Goal: Task Accomplishment & Management: Use online tool/utility

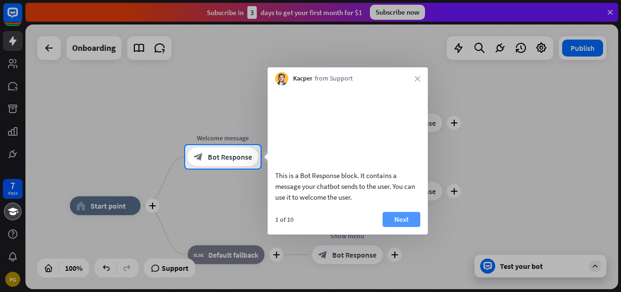
click at [402, 227] on button "Next" at bounding box center [401, 219] width 38 height 15
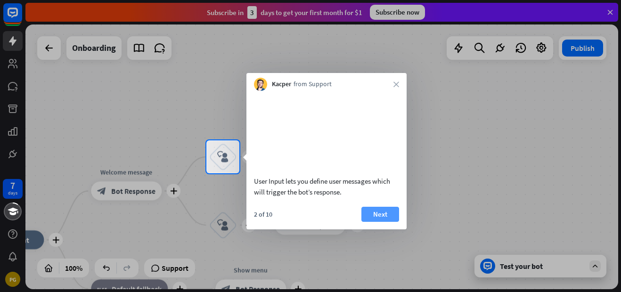
click at [381, 222] on button "Next" at bounding box center [380, 214] width 38 height 15
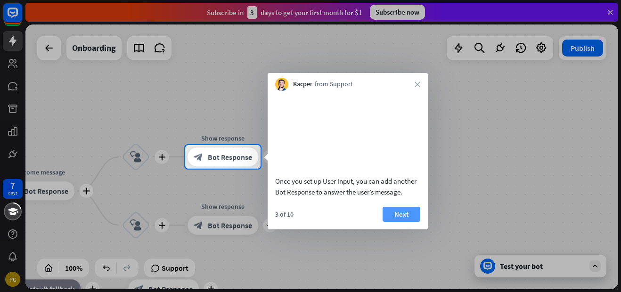
click at [398, 222] on button "Next" at bounding box center [401, 214] width 38 height 15
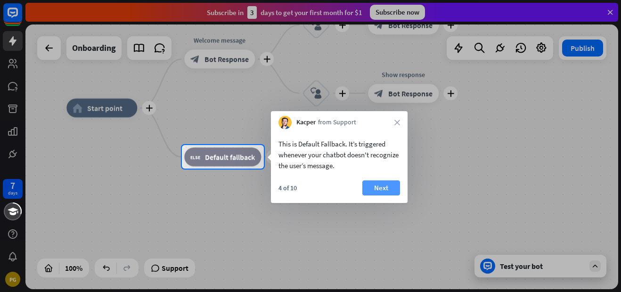
click at [379, 186] on button "Next" at bounding box center [381, 187] width 38 height 15
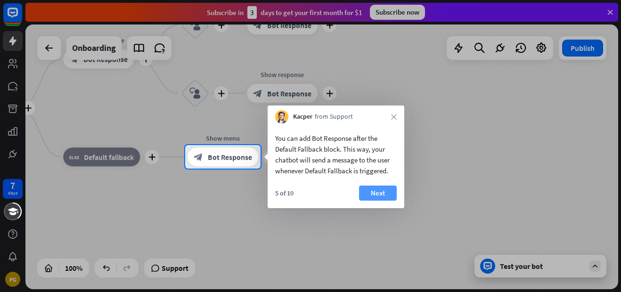
click at [379, 189] on button "Next" at bounding box center [378, 193] width 38 height 15
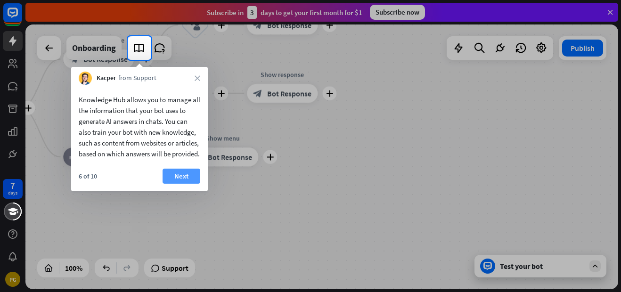
click at [179, 184] on button "Next" at bounding box center [181, 176] width 38 height 15
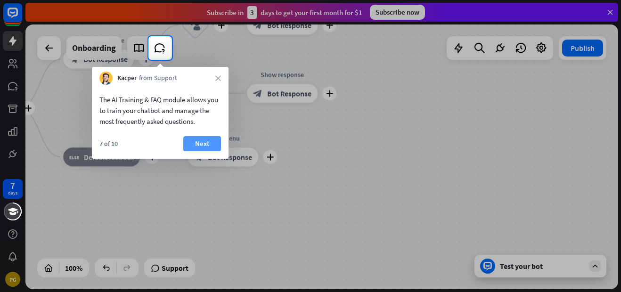
click at [204, 144] on button "Next" at bounding box center [202, 143] width 38 height 15
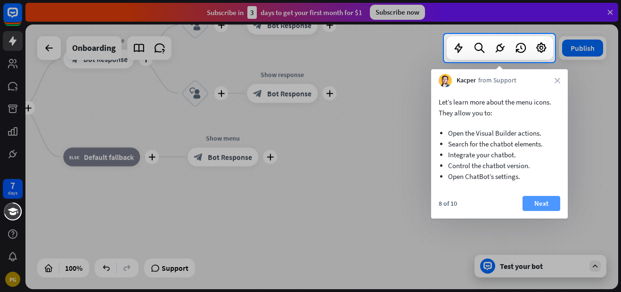
click at [537, 203] on button "Next" at bounding box center [541, 203] width 38 height 15
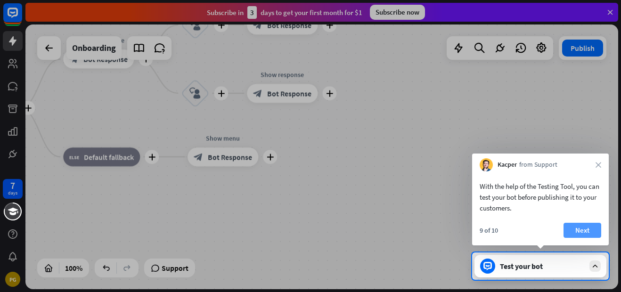
click at [583, 225] on button "Next" at bounding box center [582, 230] width 38 height 15
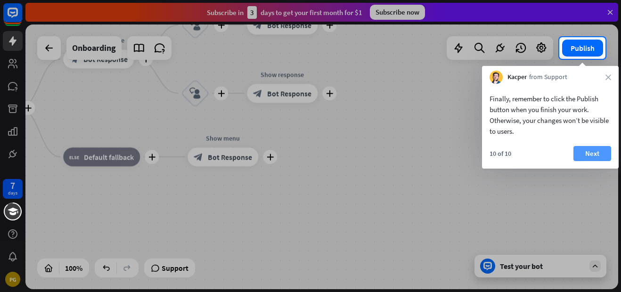
click at [588, 151] on button "Next" at bounding box center [592, 153] width 38 height 15
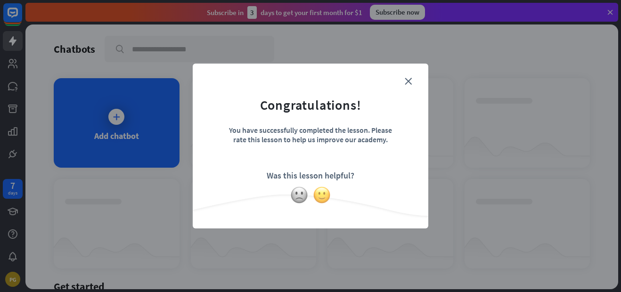
click at [315, 195] on img at bounding box center [322, 195] width 18 height 18
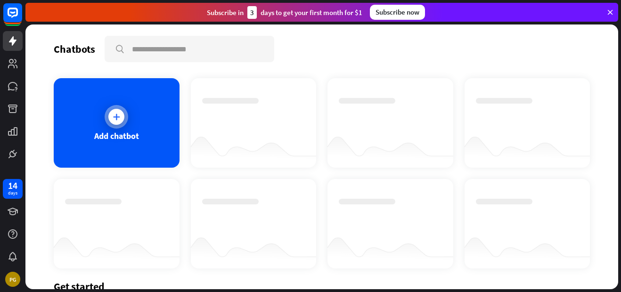
click at [117, 118] on icon at bounding box center [116, 116] width 9 height 9
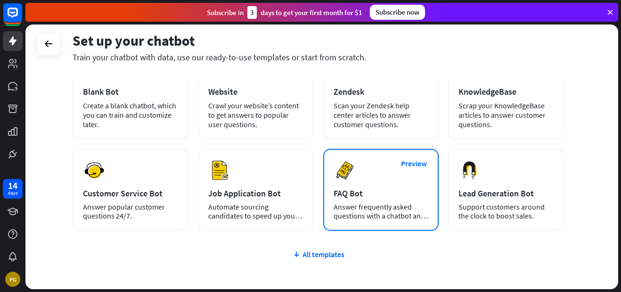
scroll to position [125, 0]
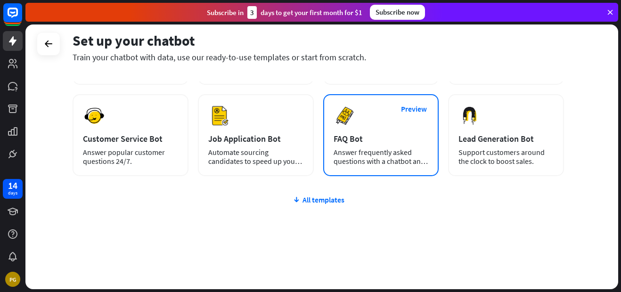
click at [353, 138] on div "FAQ Bot" at bounding box center [380, 138] width 95 height 11
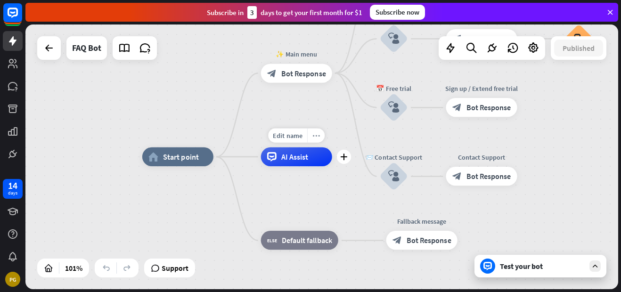
click at [314, 138] on icon "more_horiz" at bounding box center [316, 135] width 8 height 7
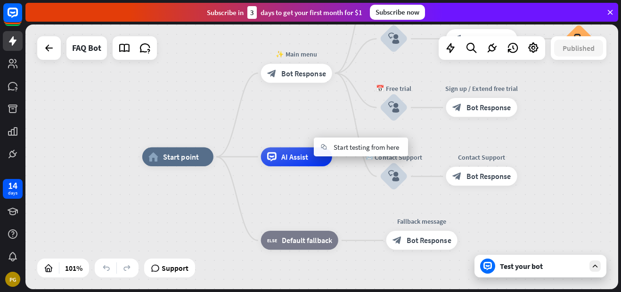
click at [320, 193] on div "home_2 Start point ✨ Main menu block_bot_response Bot Response 💲 Subscription b…" at bounding box center [440, 290] width 597 height 267
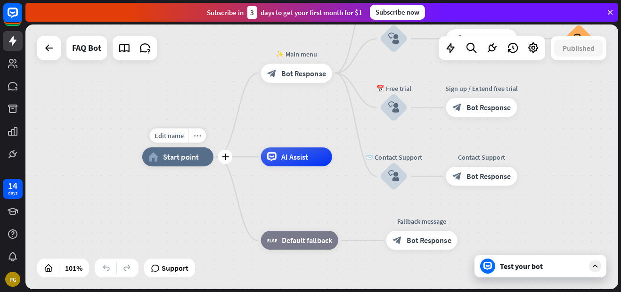
click at [196, 132] on icon "more_horiz" at bounding box center [198, 135] width 8 height 7
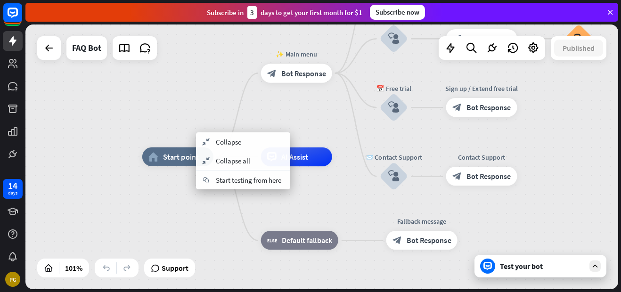
click at [297, 116] on div "home_2 Start point ✨ Main menu block_bot_response Bot Response 💲 Subscription b…" at bounding box center [321, 156] width 593 height 265
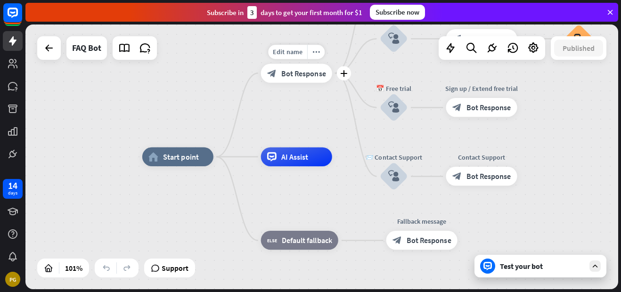
click at [297, 70] on span "Bot Response" at bounding box center [303, 72] width 45 height 9
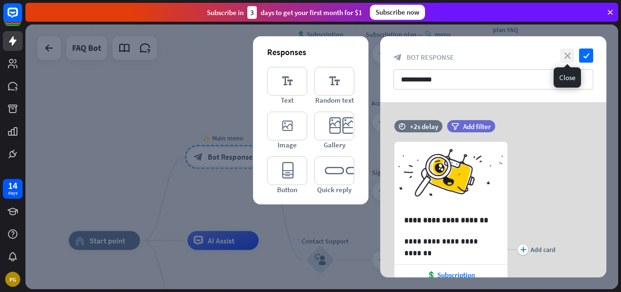
click at [566, 54] on icon "close" at bounding box center [567, 56] width 14 height 14
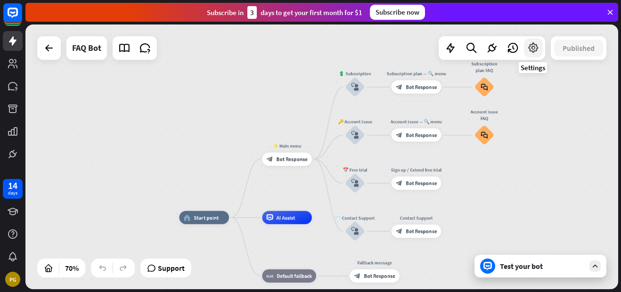
click at [535, 50] on icon at bounding box center [533, 48] width 12 height 12
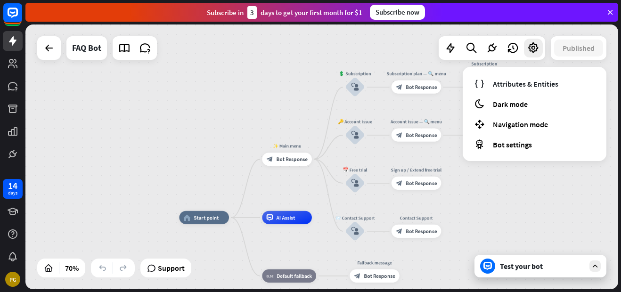
click at [491, 195] on div "home_2 Start point ✨ Main menu block_bot_response Bot Response 💲 Subscription b…" at bounding box center [321, 156] width 593 height 265
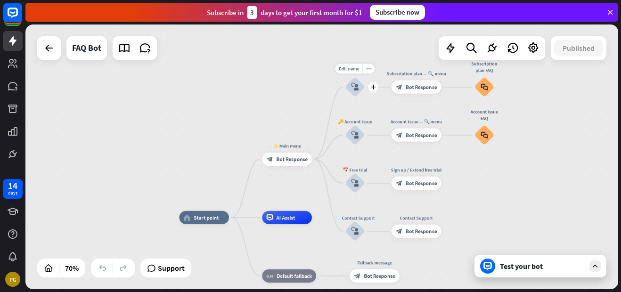
click at [352, 85] on icon "block_user_input" at bounding box center [355, 87] width 8 height 8
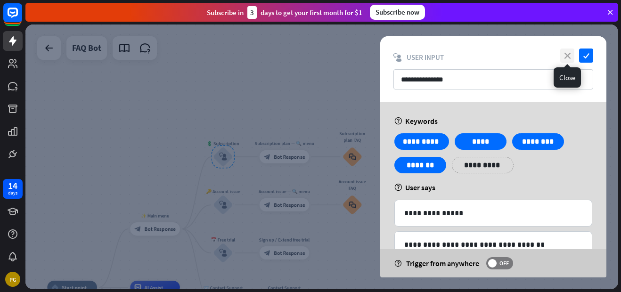
click at [568, 57] on icon "close" at bounding box center [567, 56] width 14 height 14
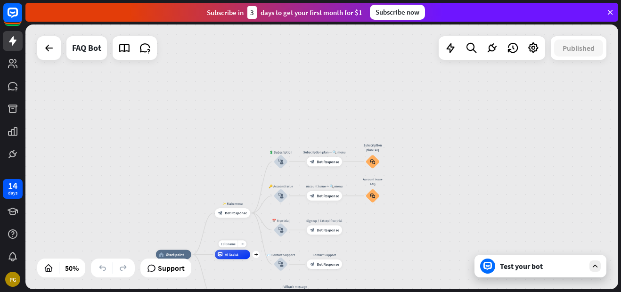
click at [233, 254] on span "AI Assist" at bounding box center [232, 254] width 14 height 5
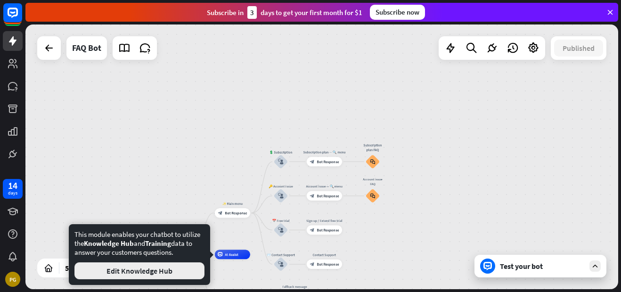
click at [145, 270] on button "Edit Knowledge Hub" at bounding box center [139, 270] width 130 height 17
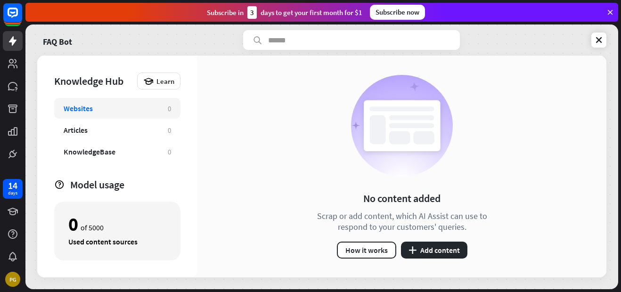
click at [279, 37] on input "text" at bounding box center [351, 40] width 217 height 20
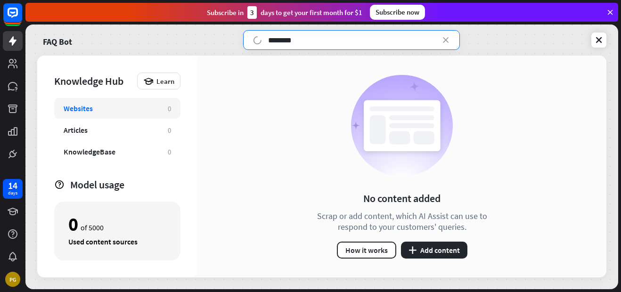
type input "********"
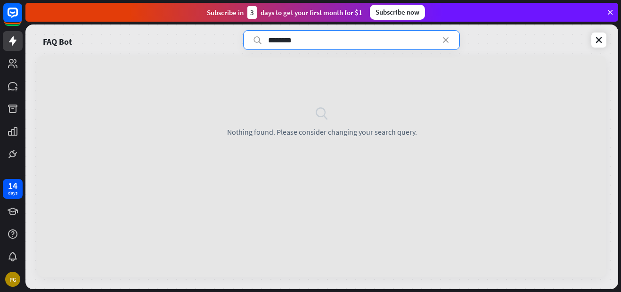
click at [443, 40] on icon at bounding box center [445, 39] width 9 height 9
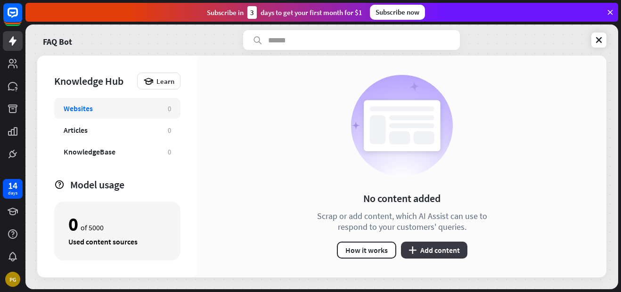
click at [418, 252] on button "plus Add content" at bounding box center [434, 250] width 66 height 17
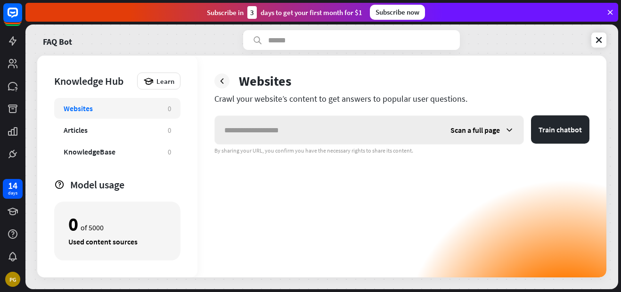
click at [507, 135] on div "Scan a full page" at bounding box center [482, 130] width 82 height 28
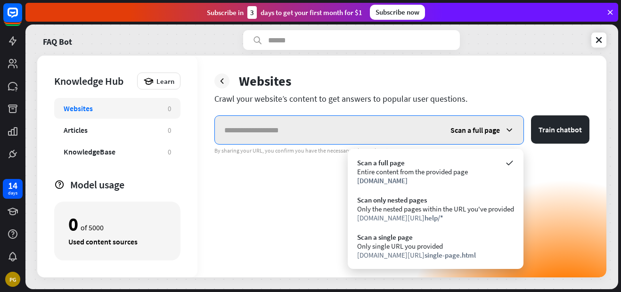
click at [341, 133] on input "text" at bounding box center [328, 130] width 226 height 28
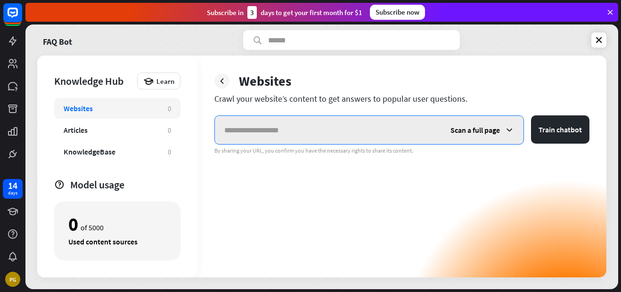
click at [261, 135] on input "text" at bounding box center [328, 130] width 226 height 28
paste input "**********"
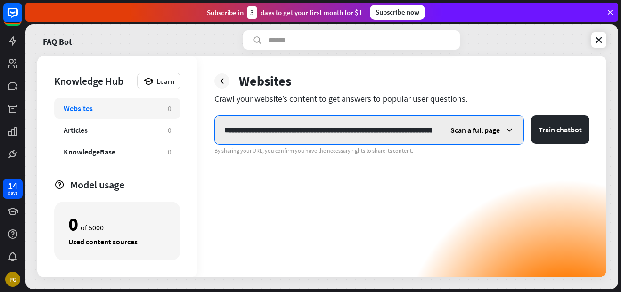
scroll to position [0, 645]
type input "**********"
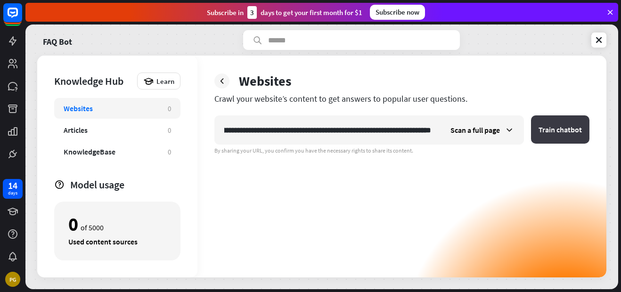
click at [547, 135] on button "Train chatbot" at bounding box center [560, 129] width 58 height 28
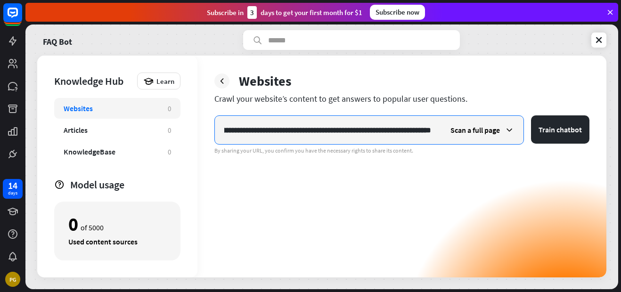
scroll to position [0, 0]
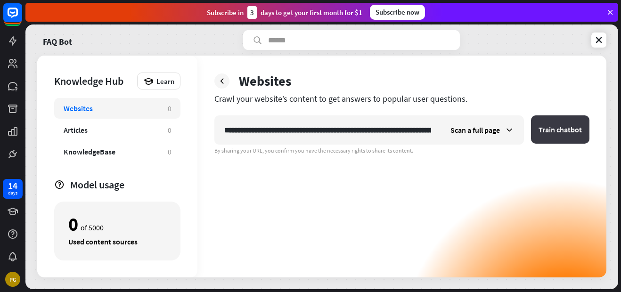
click at [558, 129] on button "Train chatbot" at bounding box center [560, 129] width 58 height 28
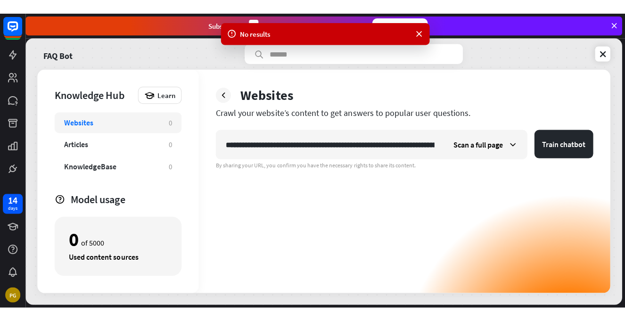
scroll to position [0, 646]
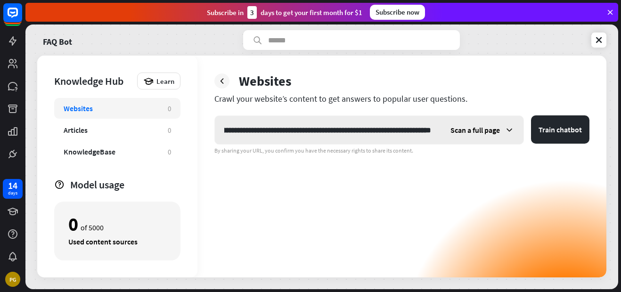
click at [408, 124] on input "**********" at bounding box center [328, 130] width 226 height 28
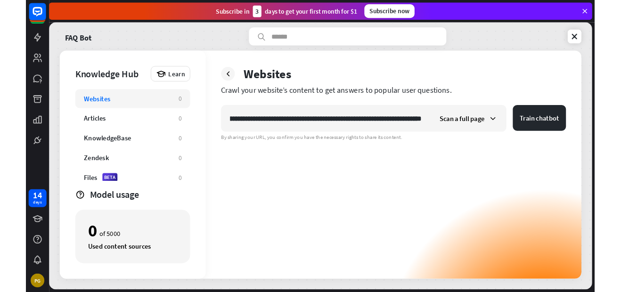
scroll to position [0, 623]
